Goal: Task Accomplishment & Management: Manage account settings

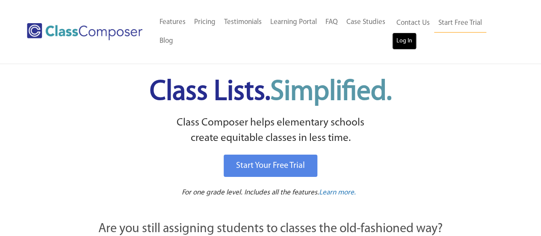
click at [410, 42] on link "Log In" at bounding box center [404, 41] width 24 height 17
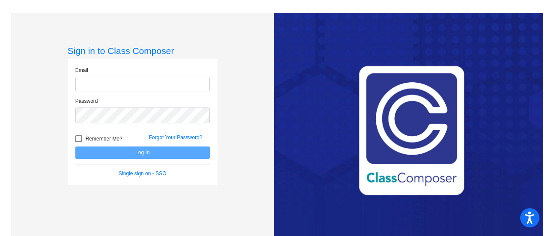
type input "kate.webb@omsd.net"
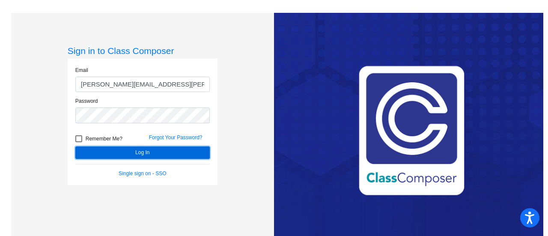
click at [167, 152] on button "Log In" at bounding box center [142, 152] width 134 height 12
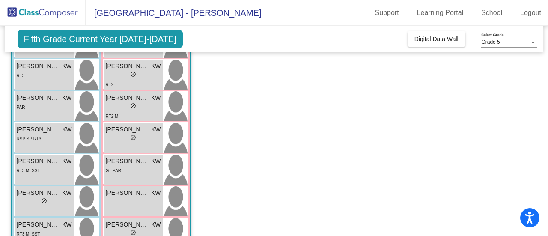
scroll to position [342, 0]
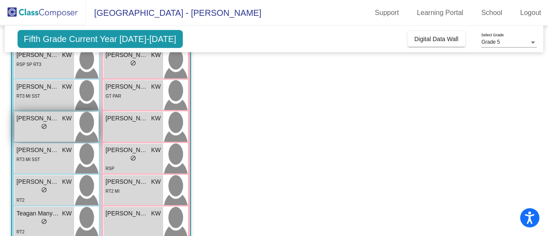
click at [55, 127] on div "lock do_not_disturb_alt" at bounding box center [44, 127] width 55 height 9
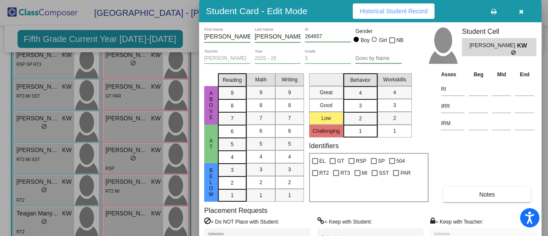
click at [464, 193] on button "Notes" at bounding box center [487, 194] width 88 height 15
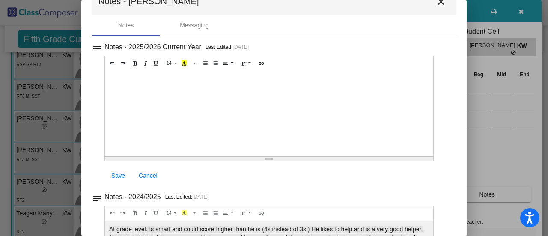
scroll to position [0, 0]
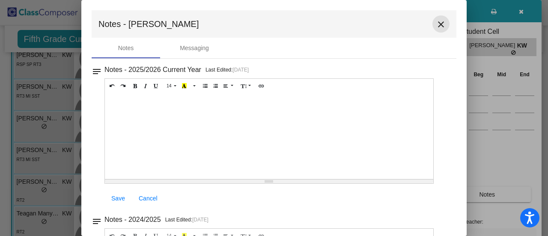
click at [437, 20] on mat-icon "close" at bounding box center [441, 24] width 10 height 10
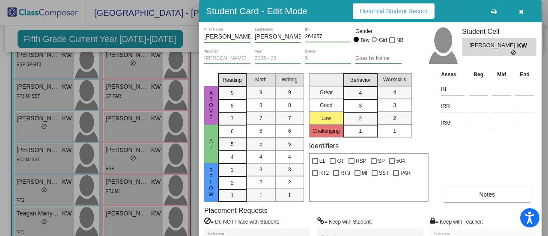
click at [520, 11] on icon "button" at bounding box center [521, 12] width 5 height 6
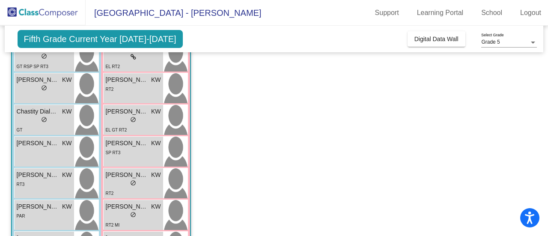
scroll to position [86, 0]
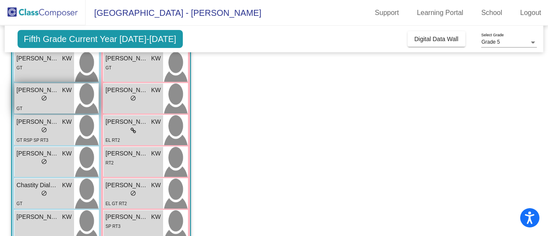
click at [34, 103] on div "lock do_not_disturb_alt" at bounding box center [44, 99] width 55 height 9
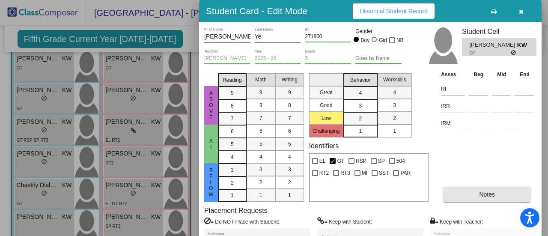
click at [486, 196] on span "Notes" at bounding box center [487, 194] width 16 height 7
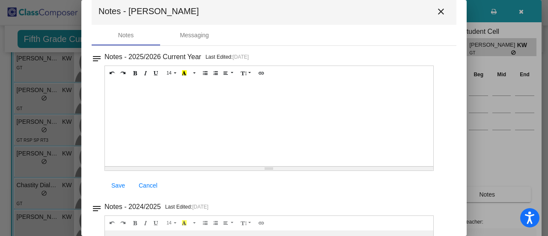
scroll to position [0, 0]
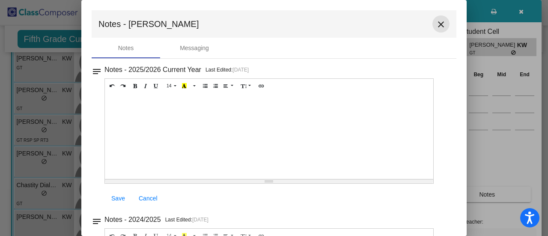
click at [436, 21] on mat-icon "close" at bounding box center [441, 24] width 10 height 10
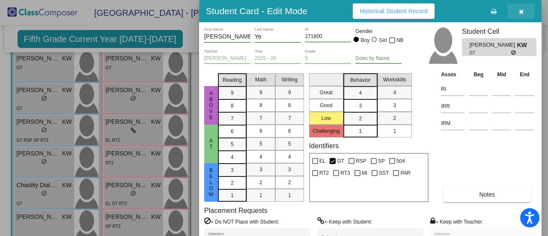
click at [520, 12] on icon "button" at bounding box center [521, 12] width 5 height 6
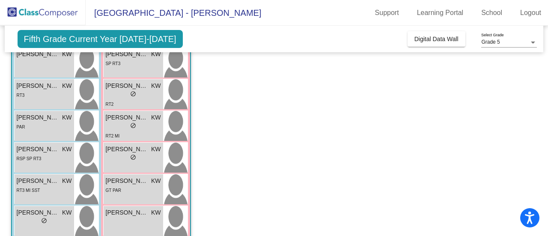
scroll to position [257, 0]
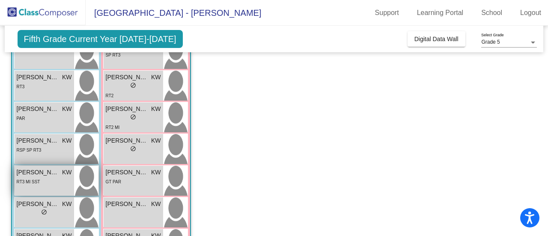
click at [49, 178] on div "RT3 MI SST" at bounding box center [44, 181] width 55 height 9
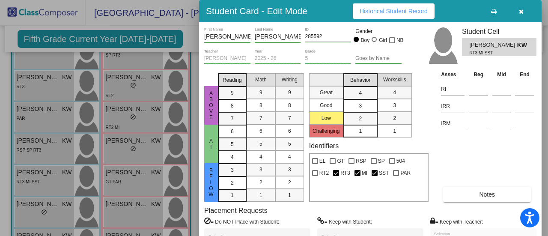
click at [456, 189] on button "Notes" at bounding box center [487, 194] width 88 height 15
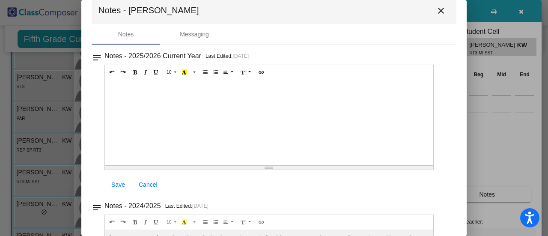
scroll to position [0, 0]
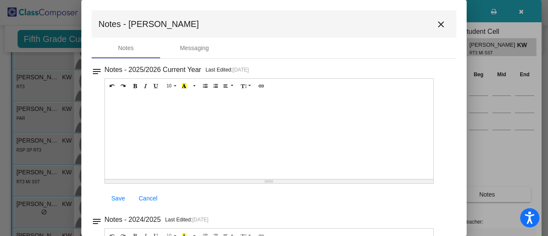
click at [33, 22] on div at bounding box center [274, 118] width 548 height 236
click at [438, 24] on mat-icon "close" at bounding box center [441, 24] width 10 height 10
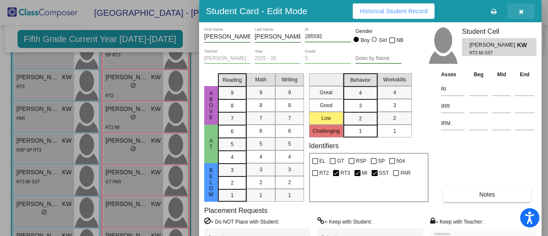
click at [524, 12] on button "button" at bounding box center [520, 10] width 27 height 15
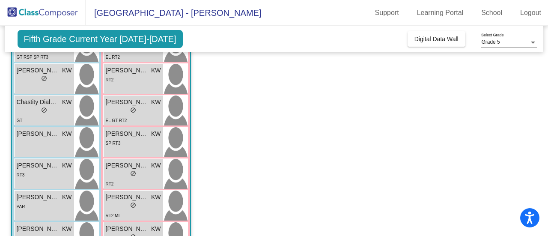
scroll to position [164, 0]
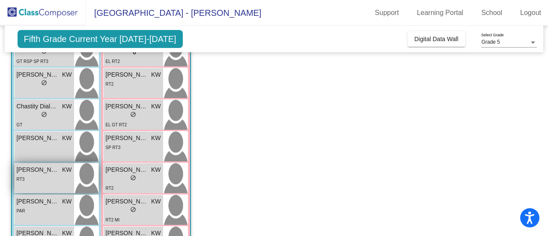
click at [40, 182] on div "RT3" at bounding box center [44, 178] width 55 height 9
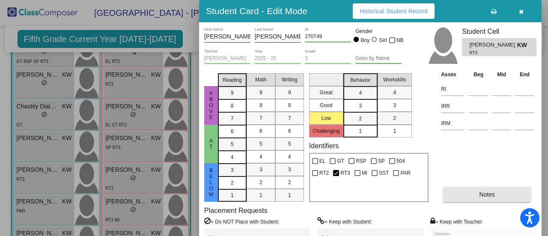
click at [464, 189] on button "Notes" at bounding box center [487, 194] width 88 height 15
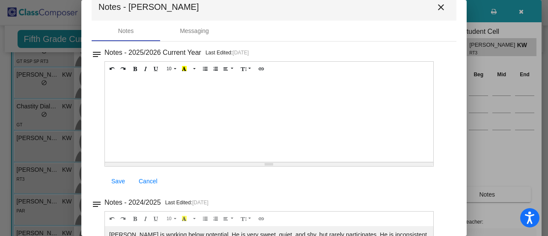
scroll to position [0, 0]
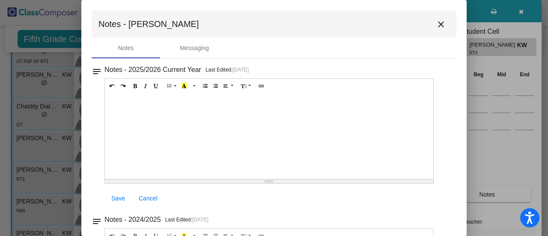
click at [436, 24] on mat-icon "close" at bounding box center [441, 24] width 10 height 10
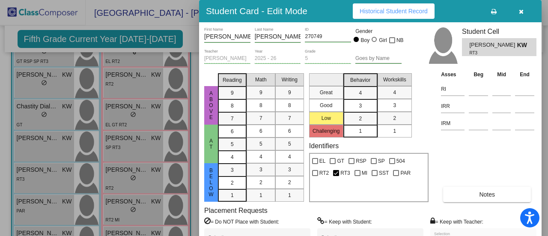
click at [141, 230] on div at bounding box center [274, 118] width 548 height 236
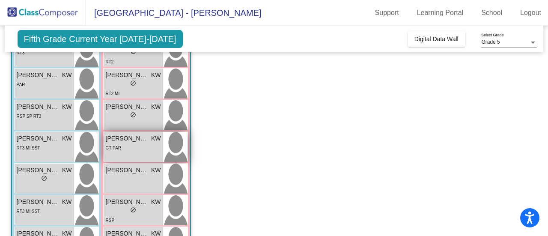
scroll to position [293, 0]
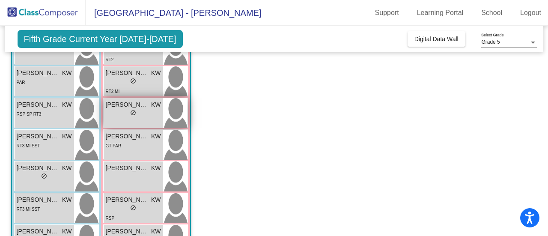
click at [143, 109] on div "lock do_not_disturb_alt" at bounding box center [133, 113] width 55 height 9
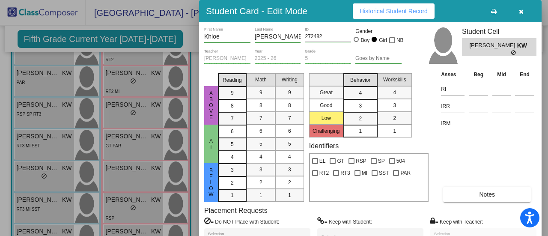
click at [476, 193] on button "Notes" at bounding box center [487, 194] width 88 height 15
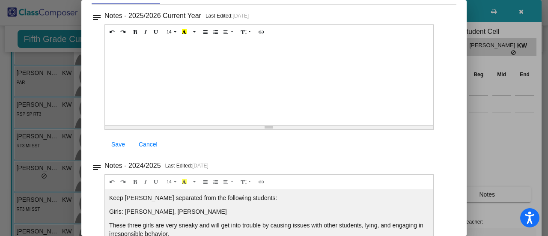
scroll to position [0, 0]
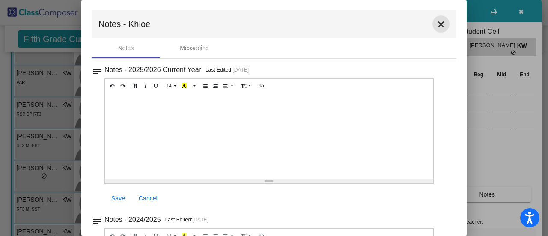
click at [437, 23] on mat-icon "close" at bounding box center [441, 24] width 10 height 10
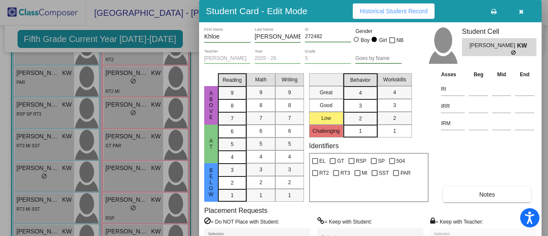
click at [185, 33] on div at bounding box center [274, 118] width 548 height 236
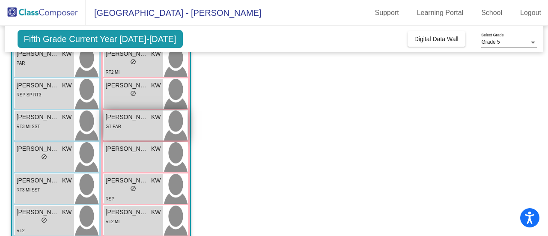
scroll to position [293, 0]
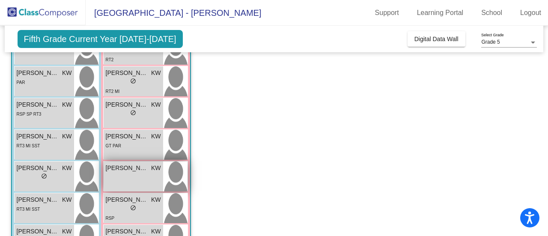
click at [128, 183] on div "Lexie Hernandez KW lock do_not_disturb_alt" at bounding box center [133, 176] width 59 height 30
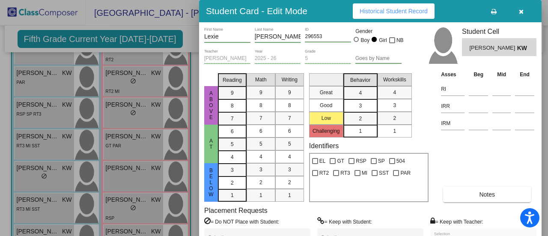
click at [474, 194] on button "Notes" at bounding box center [487, 194] width 88 height 15
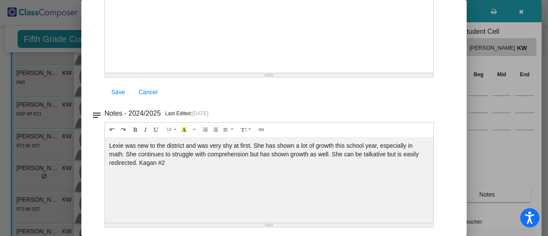
scroll to position [0, 0]
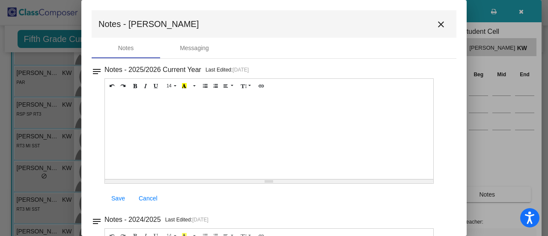
click at [436, 23] on mat-icon "close" at bounding box center [441, 24] width 10 height 10
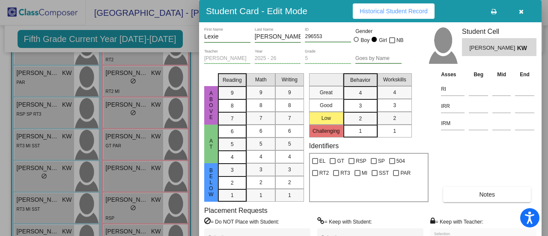
click at [522, 9] on icon "button" at bounding box center [521, 12] width 5 height 6
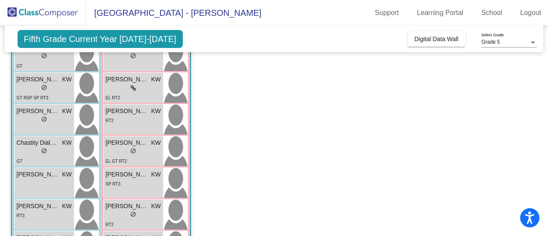
scroll to position [122, 0]
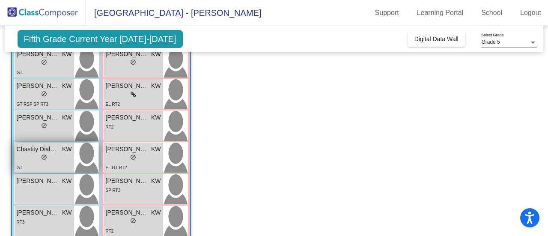
click at [21, 163] on div "GT" at bounding box center [20, 167] width 6 height 9
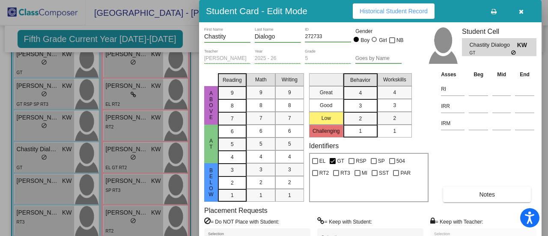
click at [26, 63] on div at bounding box center [274, 118] width 548 height 236
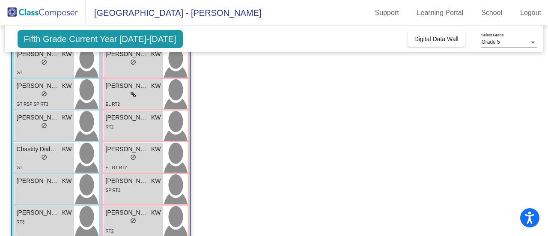
click at [26, 63] on div "lock do_not_disturb_alt" at bounding box center [44, 63] width 55 height 9
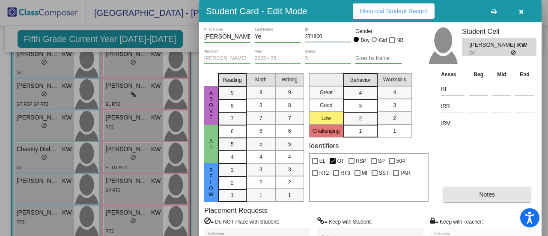
click at [458, 193] on button "Notes" at bounding box center [487, 194] width 88 height 15
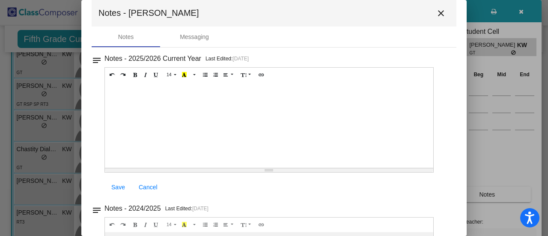
scroll to position [0, 0]
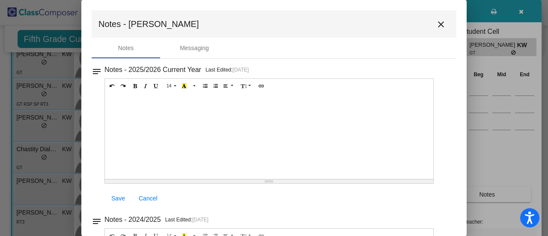
click at [437, 22] on mat-icon "close" at bounding box center [441, 24] width 10 height 10
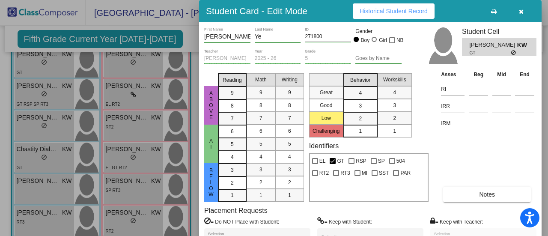
click at [57, 164] on div at bounding box center [274, 118] width 548 height 236
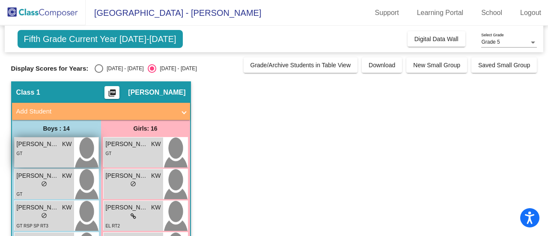
click at [52, 161] on div "Aidan Vergara KW lock do_not_disturb_alt GT" at bounding box center [44, 152] width 59 height 30
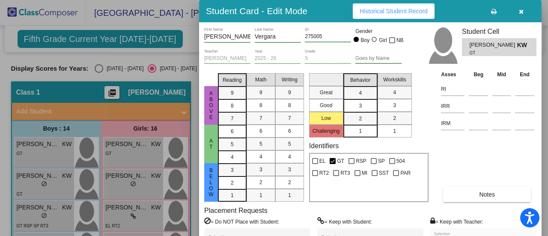
click at [458, 198] on button "Notes" at bounding box center [487, 194] width 88 height 15
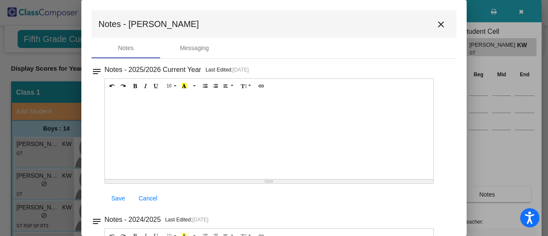
click at [438, 23] on mat-icon "close" at bounding box center [441, 24] width 10 height 10
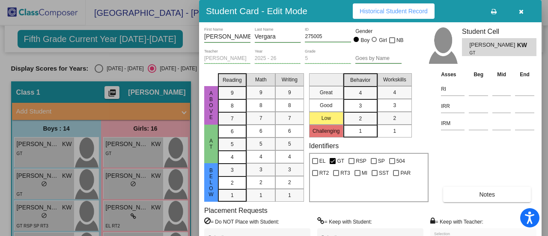
click at [184, 65] on div at bounding box center [274, 118] width 548 height 236
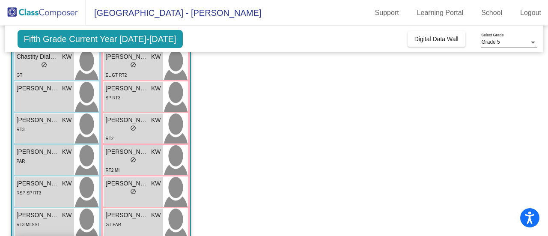
scroll to position [128, 0]
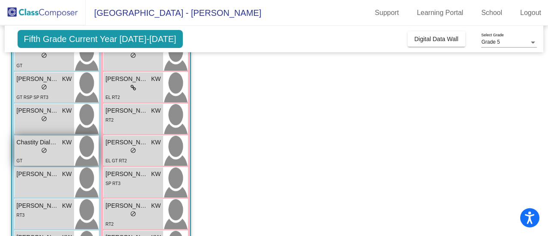
click at [52, 159] on div "GT" at bounding box center [44, 160] width 55 height 9
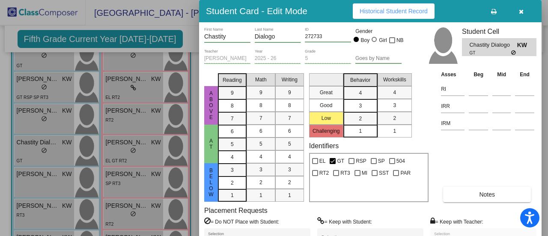
click at [465, 190] on button "Notes" at bounding box center [487, 194] width 88 height 15
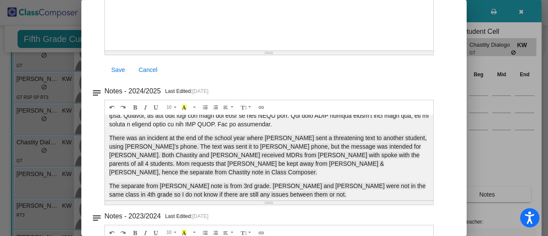
scroll to position [110, 0]
